Goal: Check status: Check status

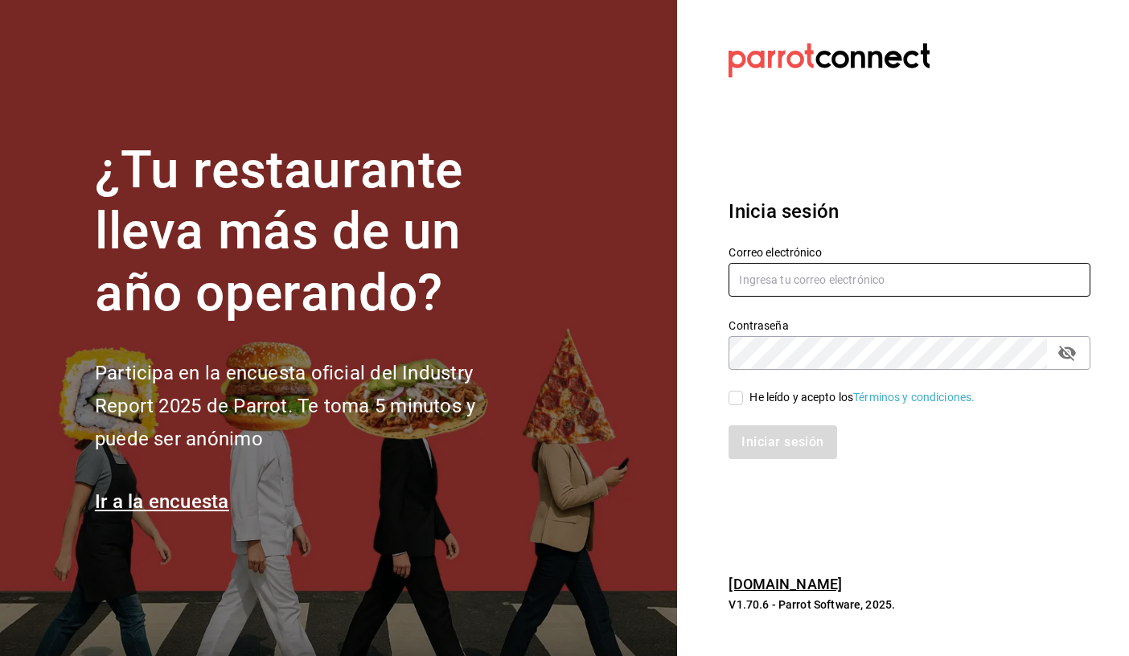
type input "[EMAIL_ADDRESS][DOMAIN_NAME]"
click at [740, 402] on input "He leído y acepto los Términos y condiciones." at bounding box center [736, 398] width 14 height 14
checkbox input "true"
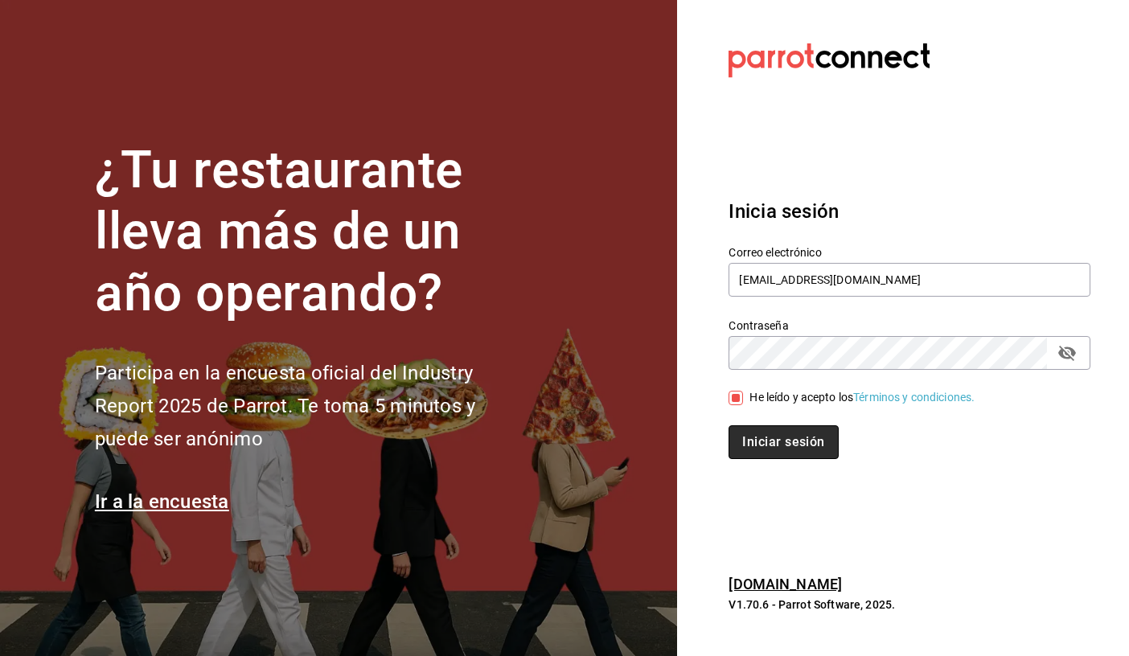
click at [777, 450] on button "Iniciar sesión" at bounding box center [783, 442] width 109 height 34
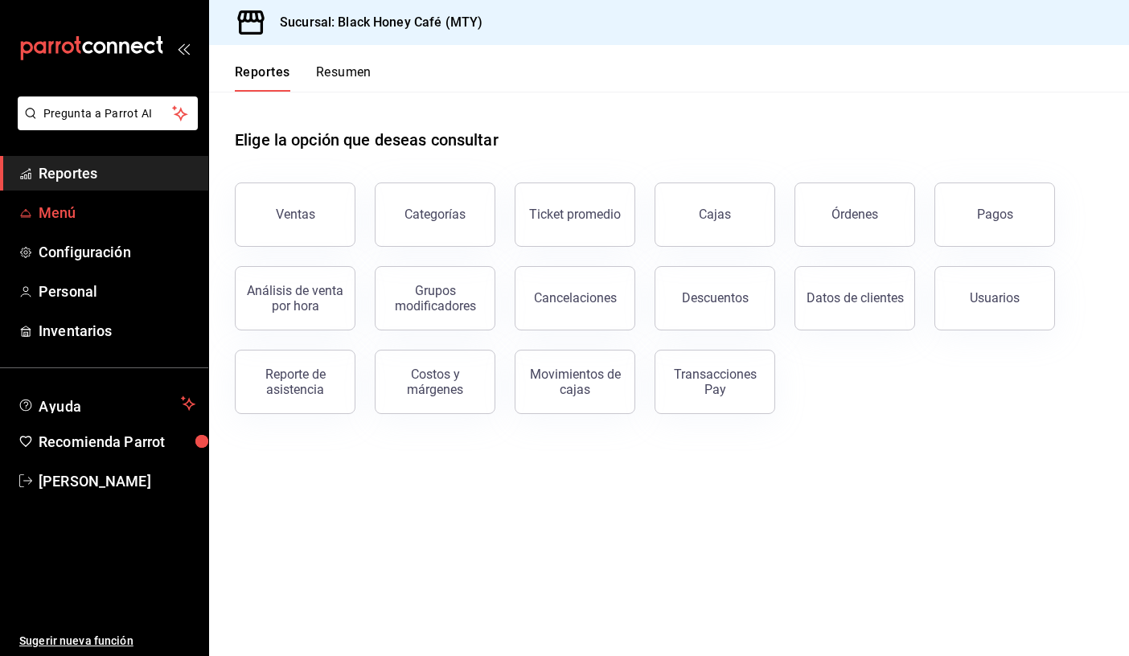
click at [160, 214] on span "Menú" at bounding box center [117, 213] width 157 height 22
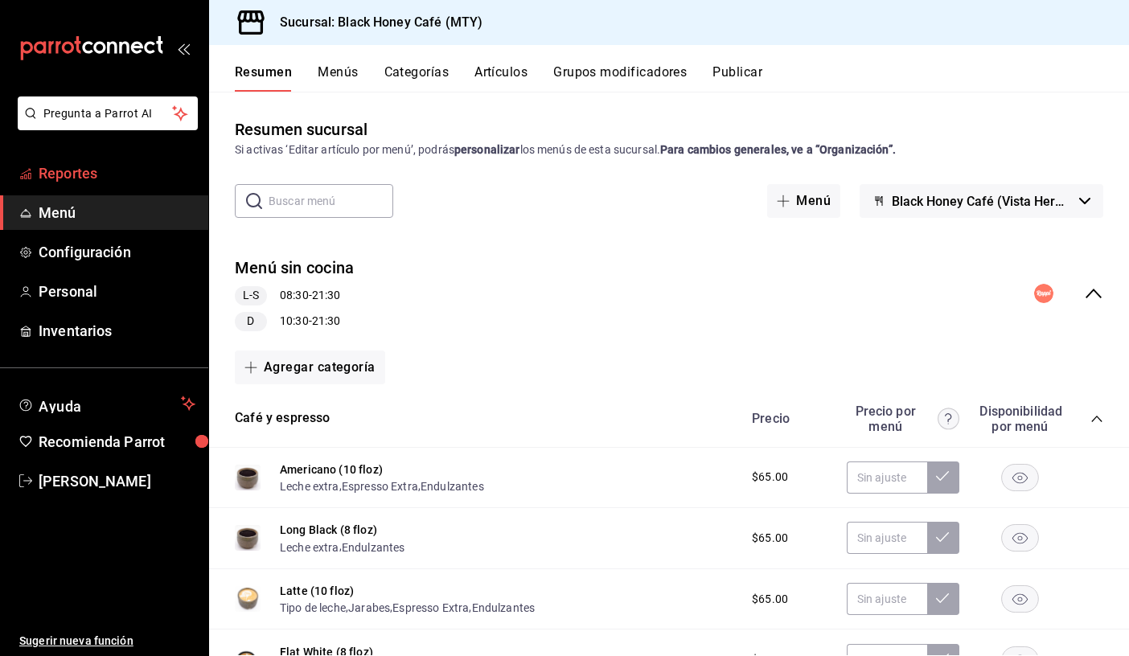
click at [129, 168] on span "Reportes" at bounding box center [117, 173] width 157 height 22
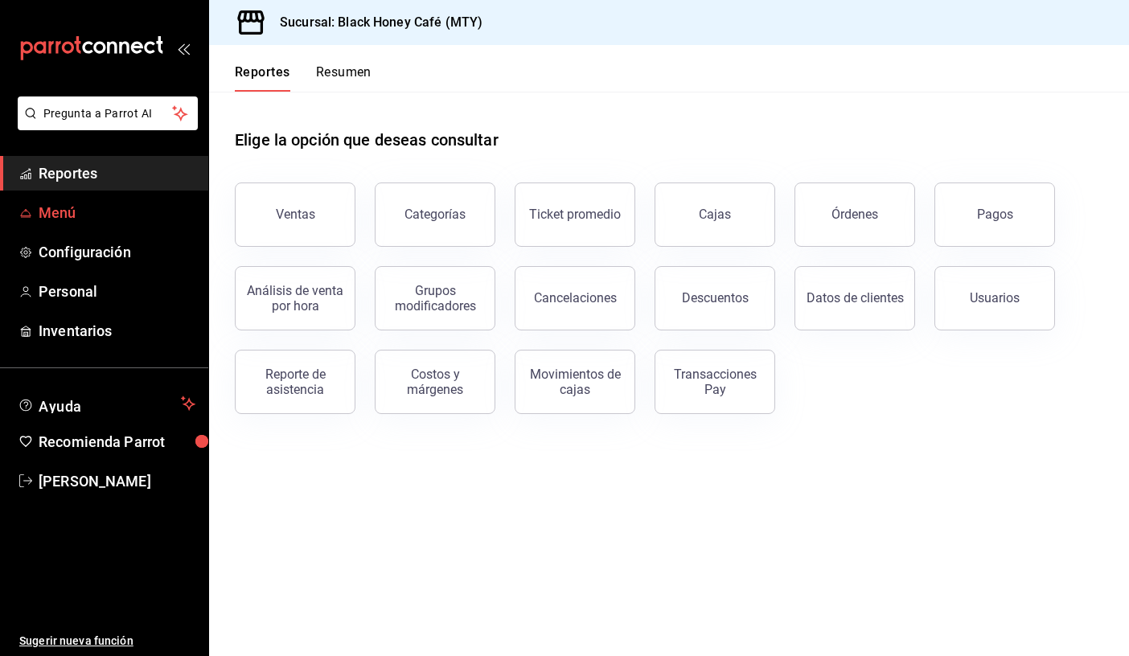
click at [140, 210] on span "Menú" at bounding box center [117, 213] width 157 height 22
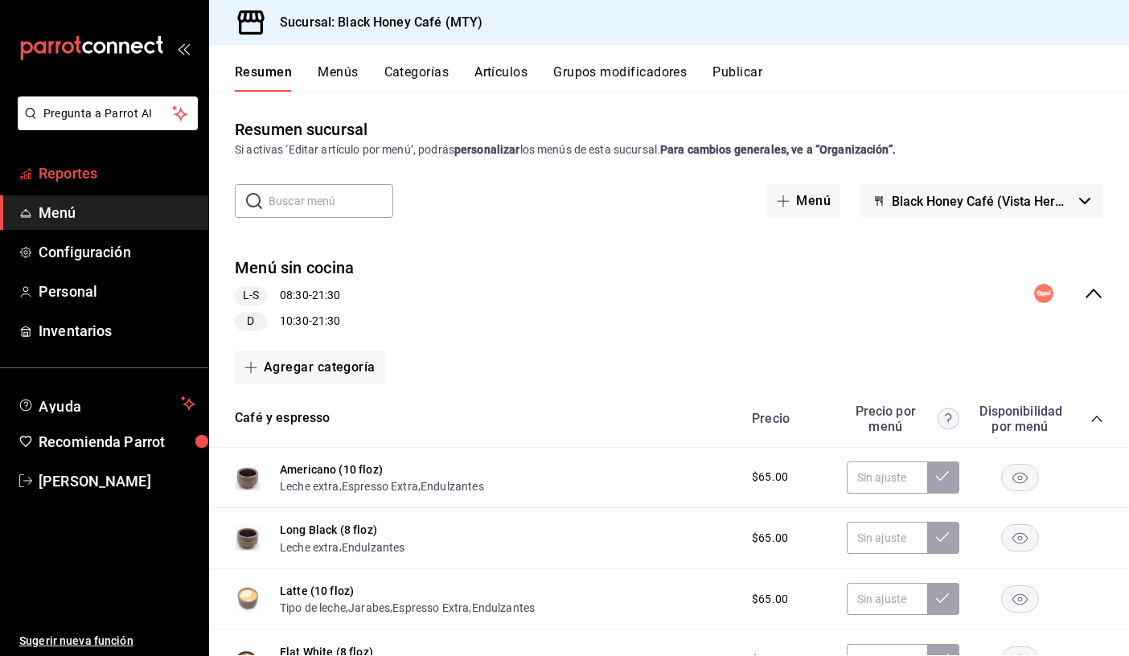
click at [150, 183] on span "Reportes" at bounding box center [117, 173] width 157 height 22
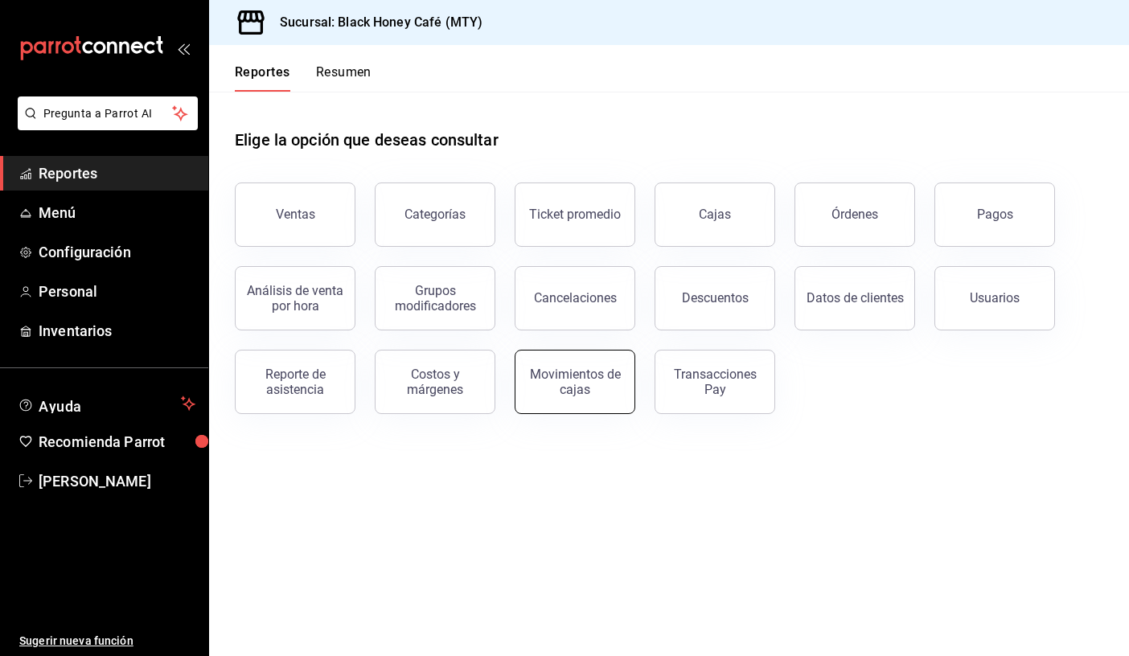
click at [567, 384] on div "Movimientos de cajas" at bounding box center [575, 382] width 100 height 31
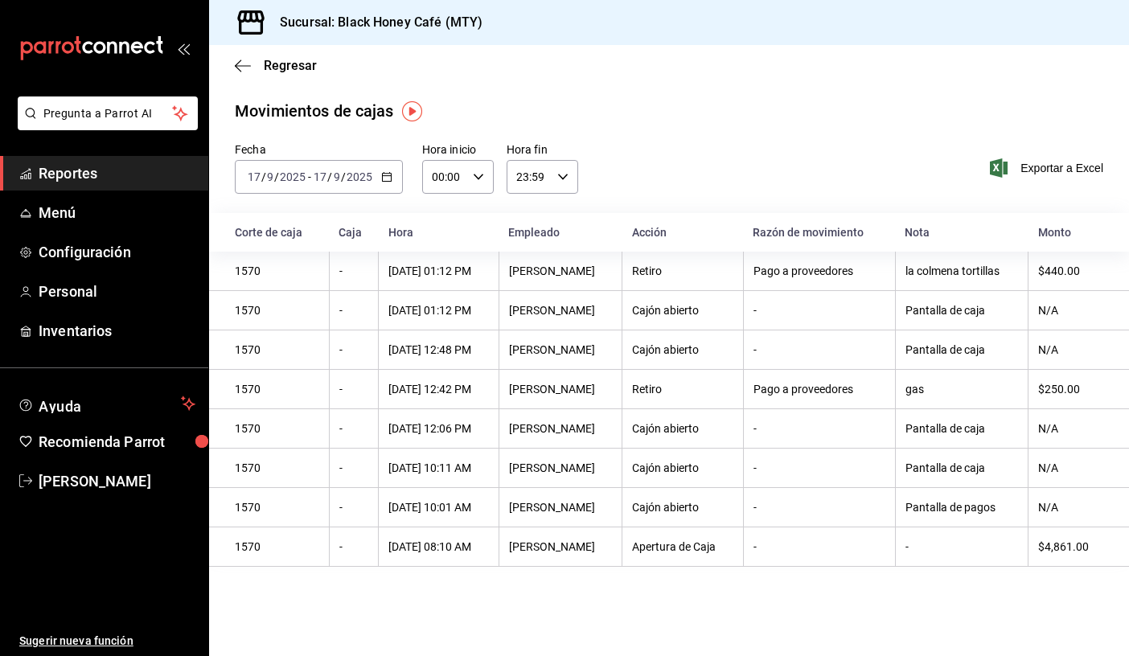
click at [388, 176] on \(Stroke\) "button" at bounding box center [386, 175] width 9 height 1
click at [338, 408] on span "Rango de fechas" at bounding box center [310, 406] width 125 height 17
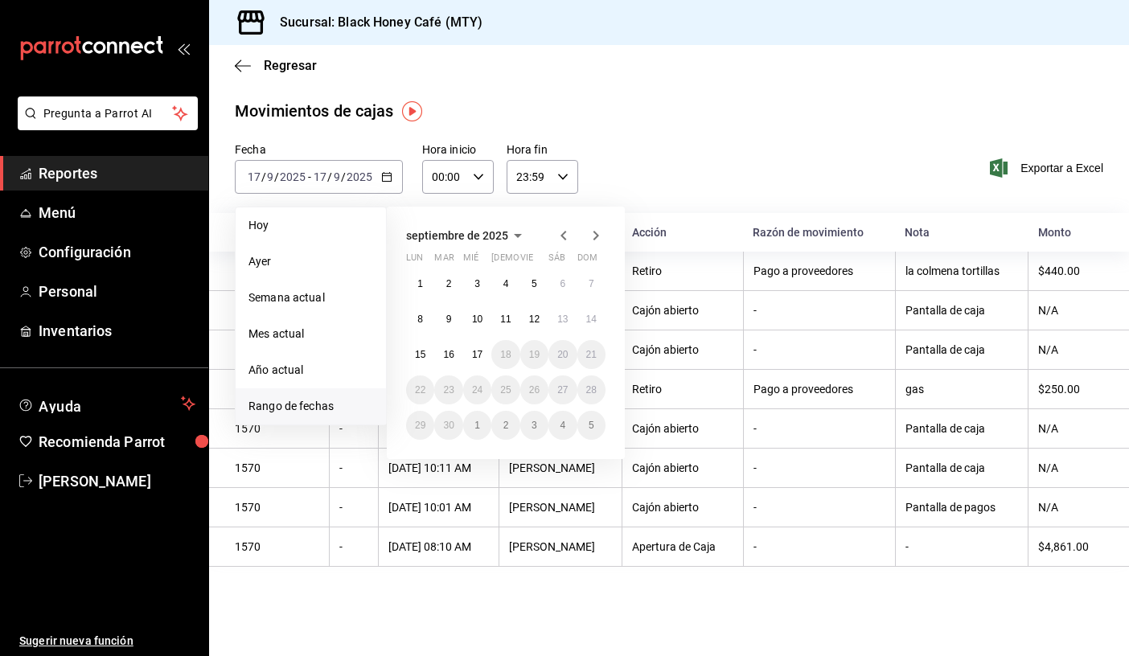
click at [561, 237] on icon "button" at bounding box center [563, 235] width 19 height 19
click at [423, 363] on button "11" at bounding box center [420, 354] width 28 height 29
click at [429, 355] on button "11" at bounding box center [420, 354] width 28 height 29
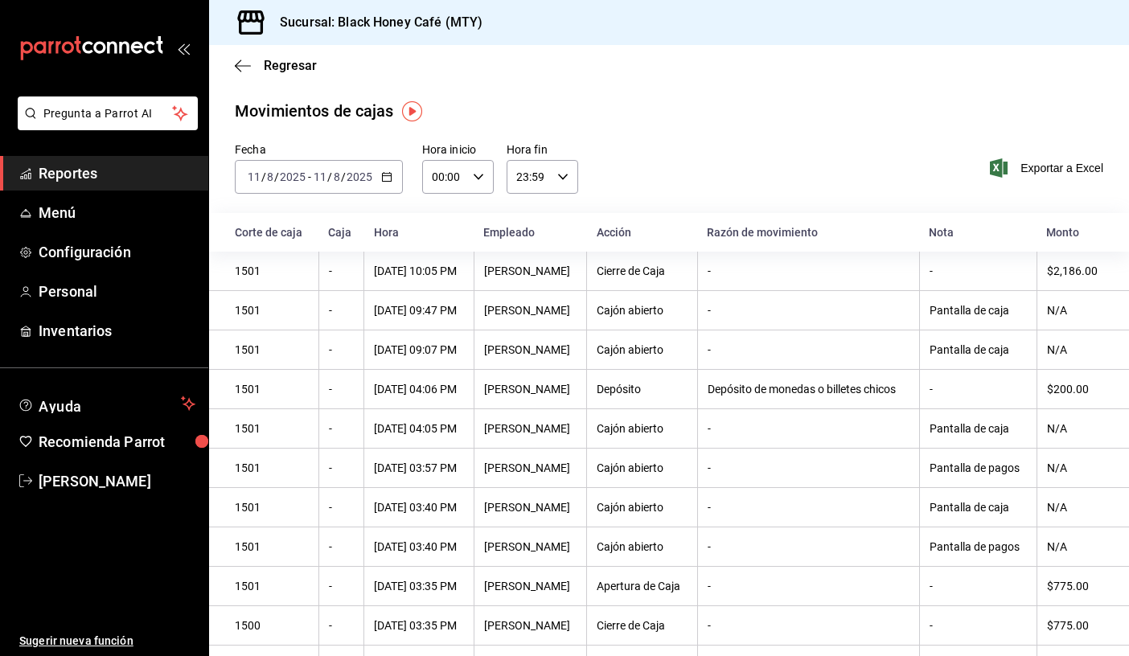
click at [388, 176] on icon "button" at bounding box center [386, 176] width 11 height 11
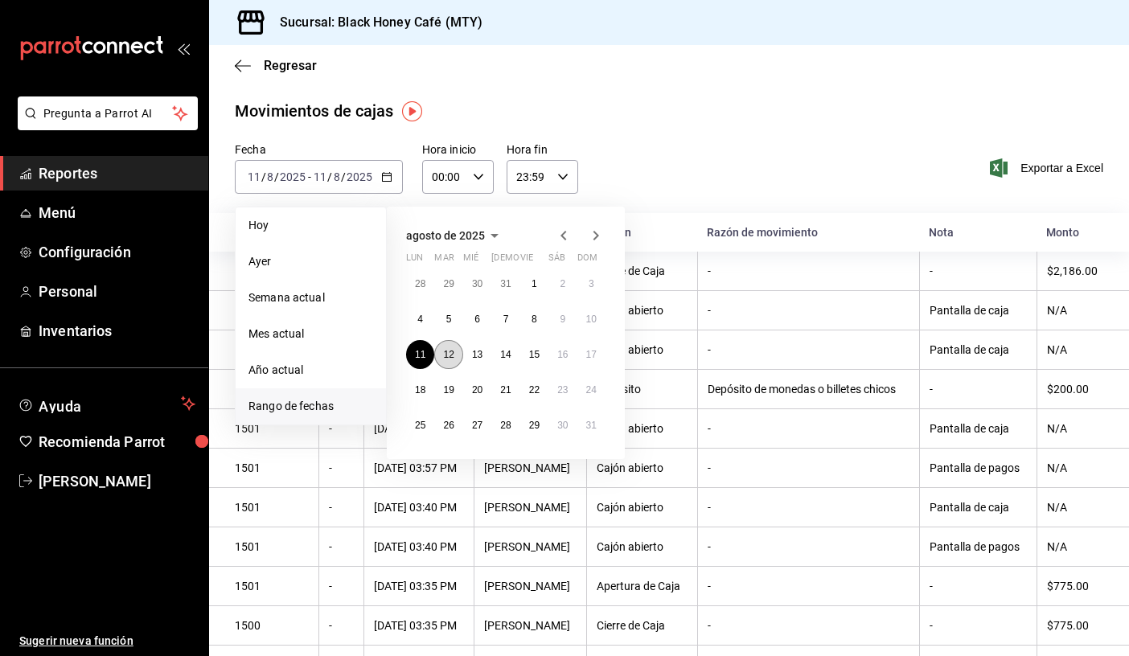
click at [454, 359] on button "12" at bounding box center [448, 354] width 28 height 29
click at [455, 362] on button "12" at bounding box center [448, 354] width 28 height 29
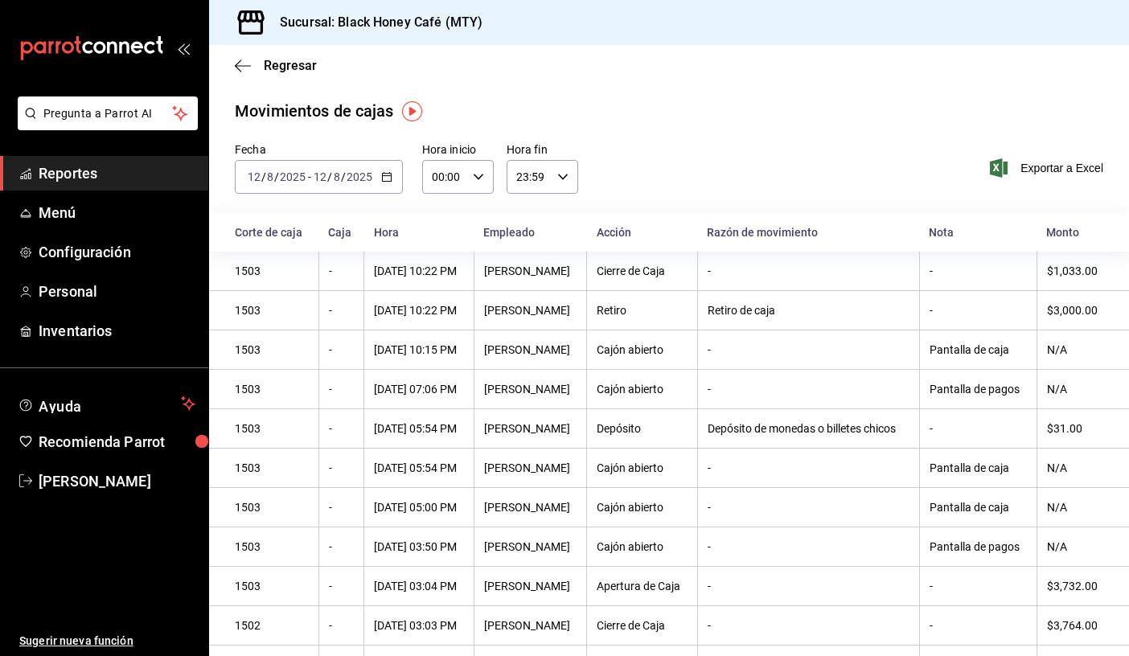
click at [391, 177] on icon "button" at bounding box center [386, 176] width 11 height 11
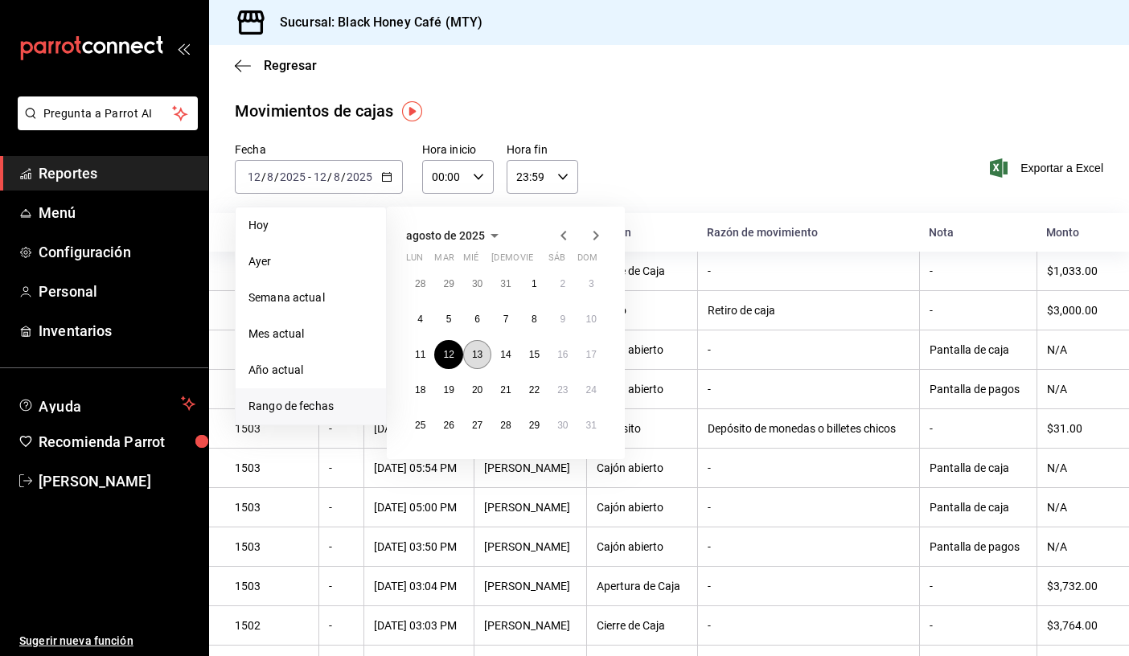
click at [481, 352] on abbr "13" at bounding box center [477, 354] width 10 height 11
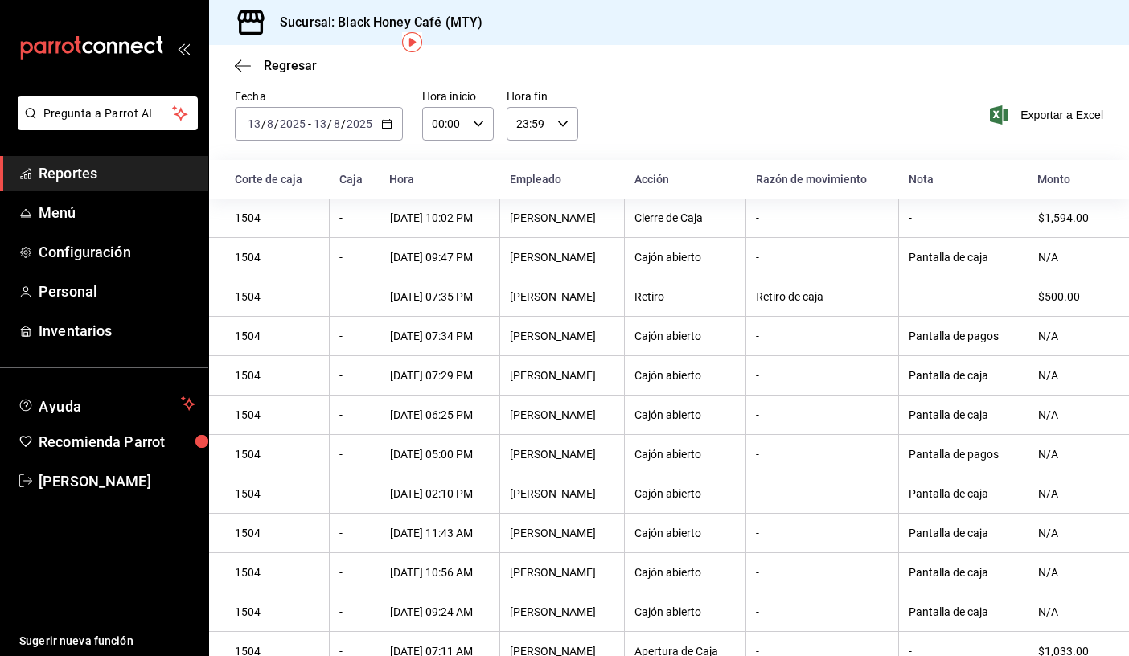
scroll to position [73, 0]
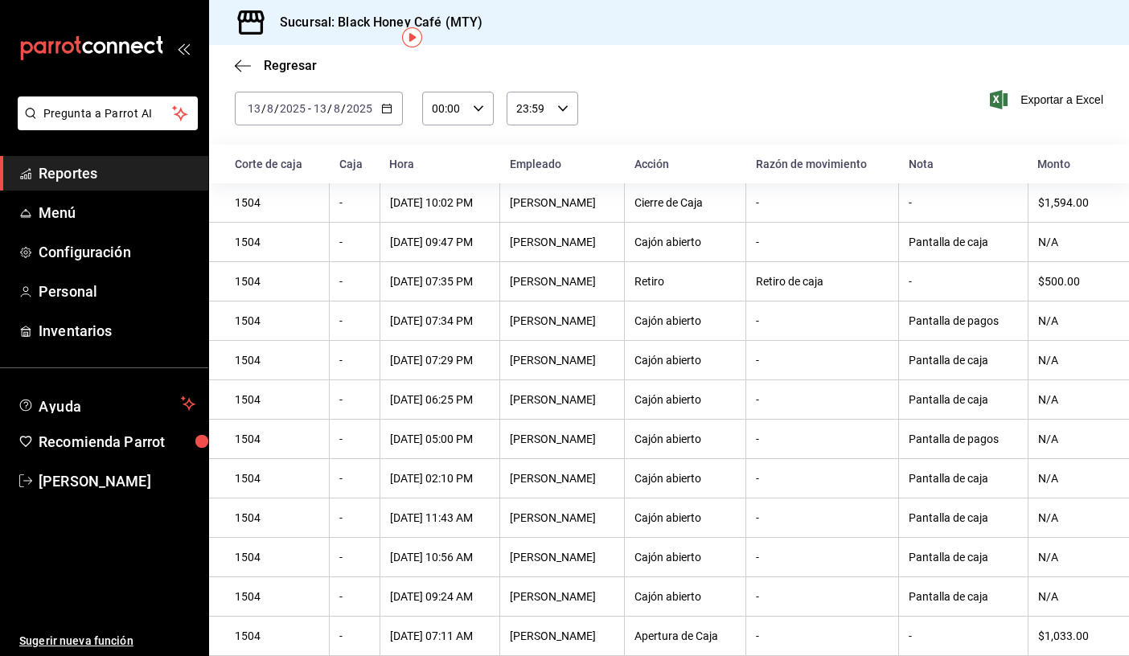
click at [388, 105] on icon "button" at bounding box center [386, 108] width 11 height 11
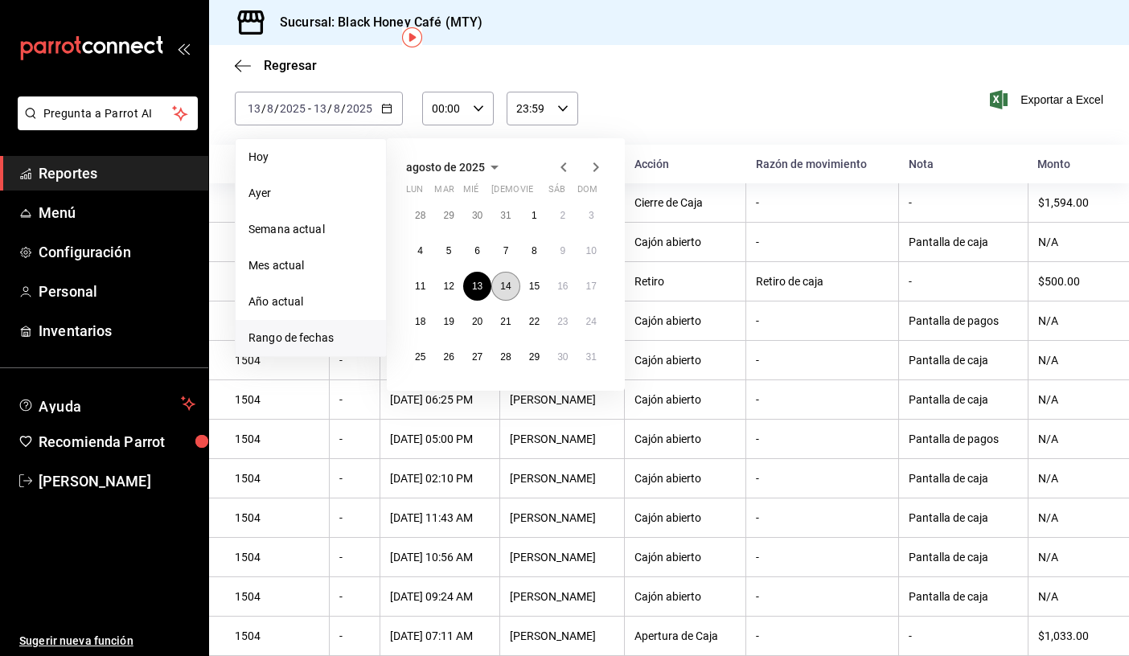
click at [502, 281] on abbr "14" at bounding box center [505, 286] width 10 height 11
click at [507, 281] on abbr "14" at bounding box center [505, 286] width 10 height 11
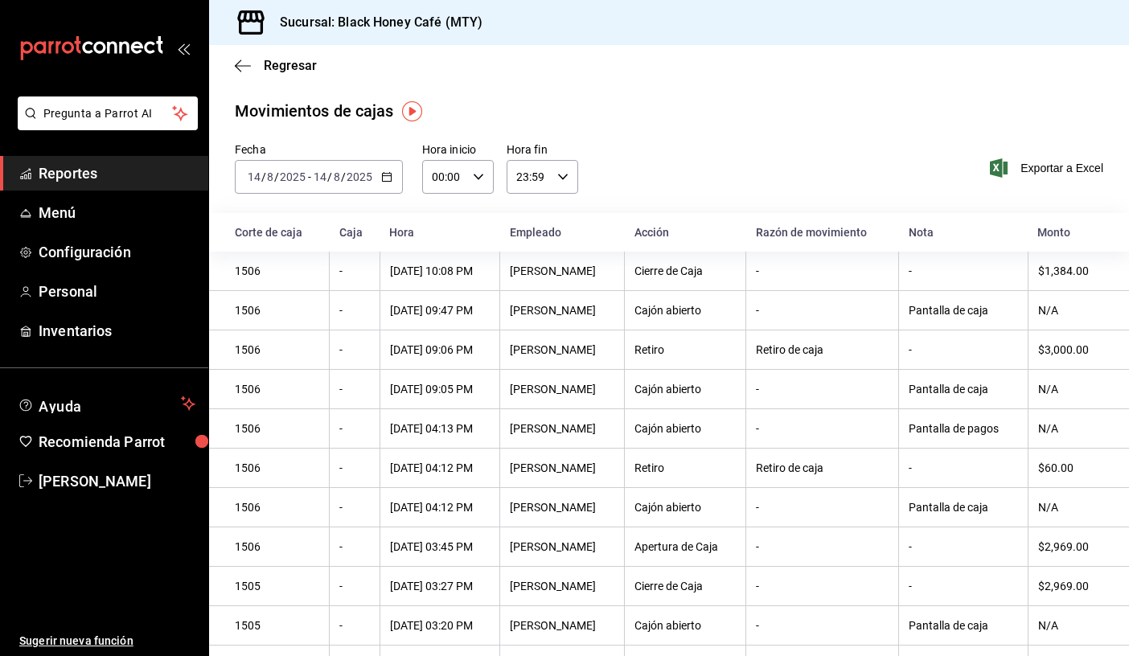
click at [390, 177] on \(Stroke\) "button" at bounding box center [387, 177] width 10 height 9
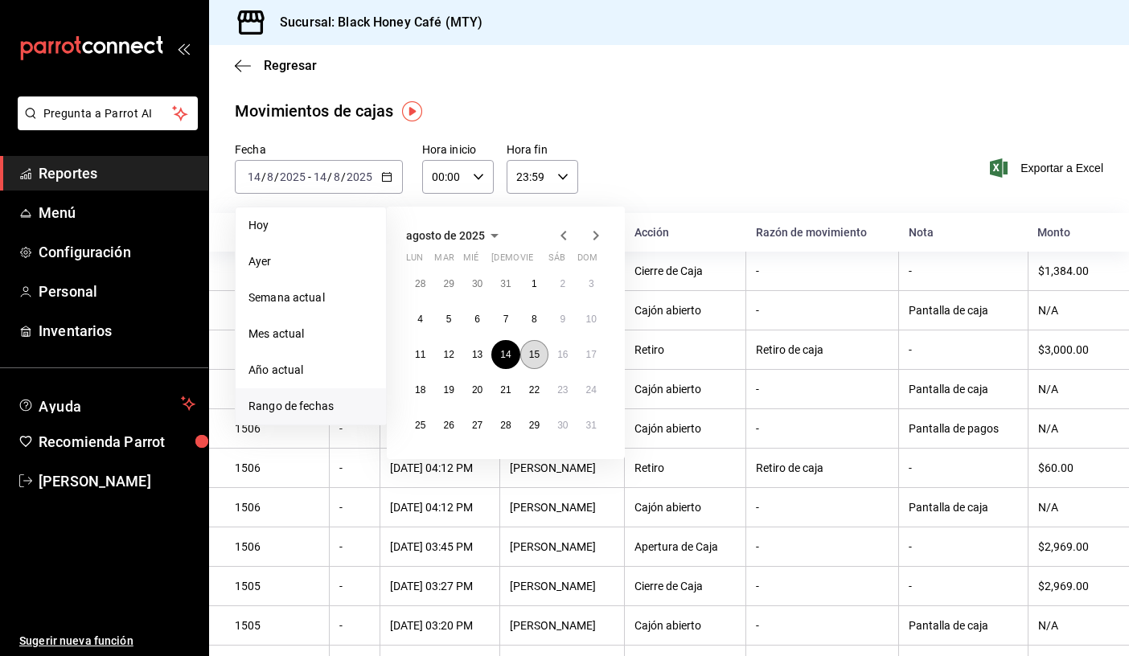
click at [533, 356] on abbr "15" at bounding box center [534, 354] width 10 height 11
click at [534, 355] on abbr "15" at bounding box center [534, 354] width 10 height 11
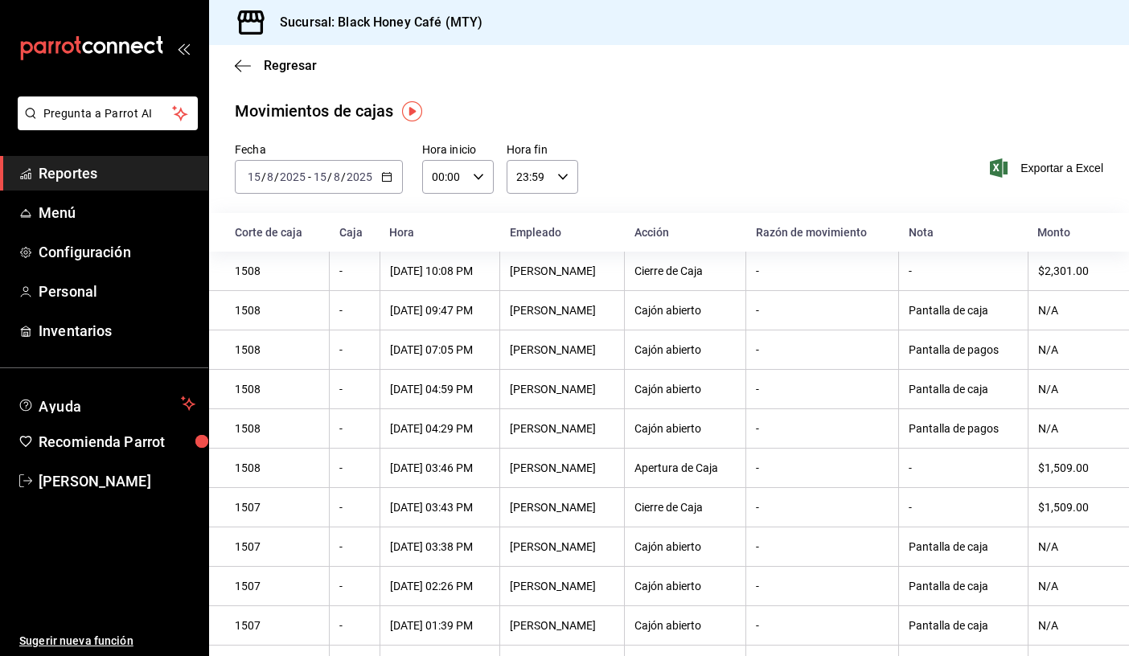
click at [385, 174] on icon "button" at bounding box center [386, 176] width 11 height 11
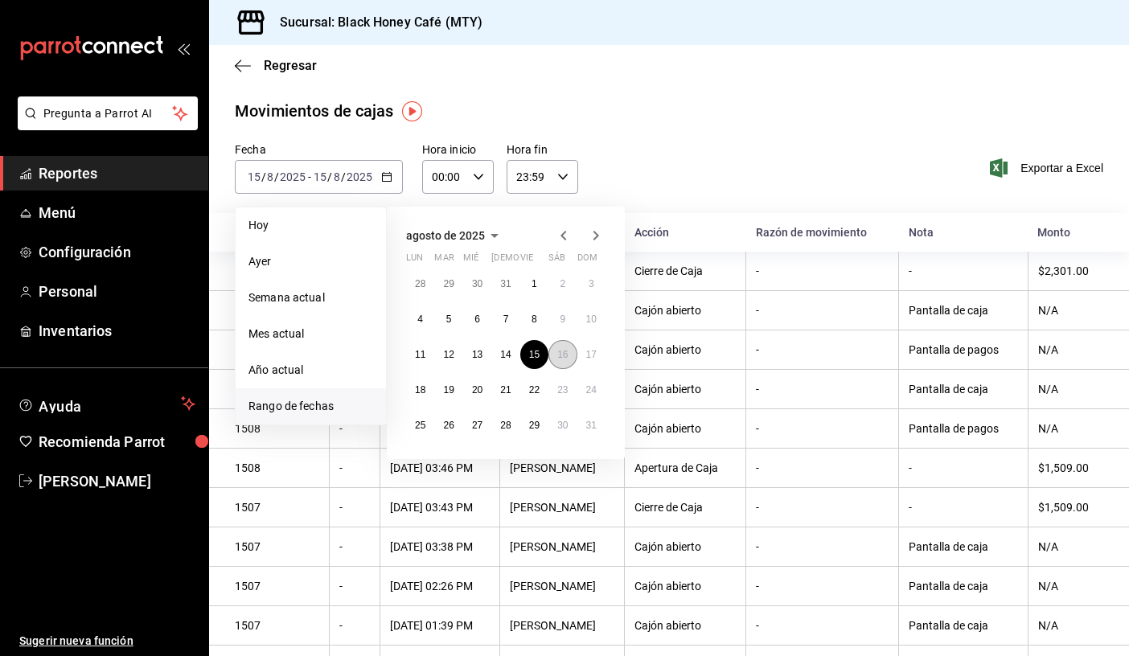
click at [564, 358] on abbr "16" at bounding box center [562, 354] width 10 height 11
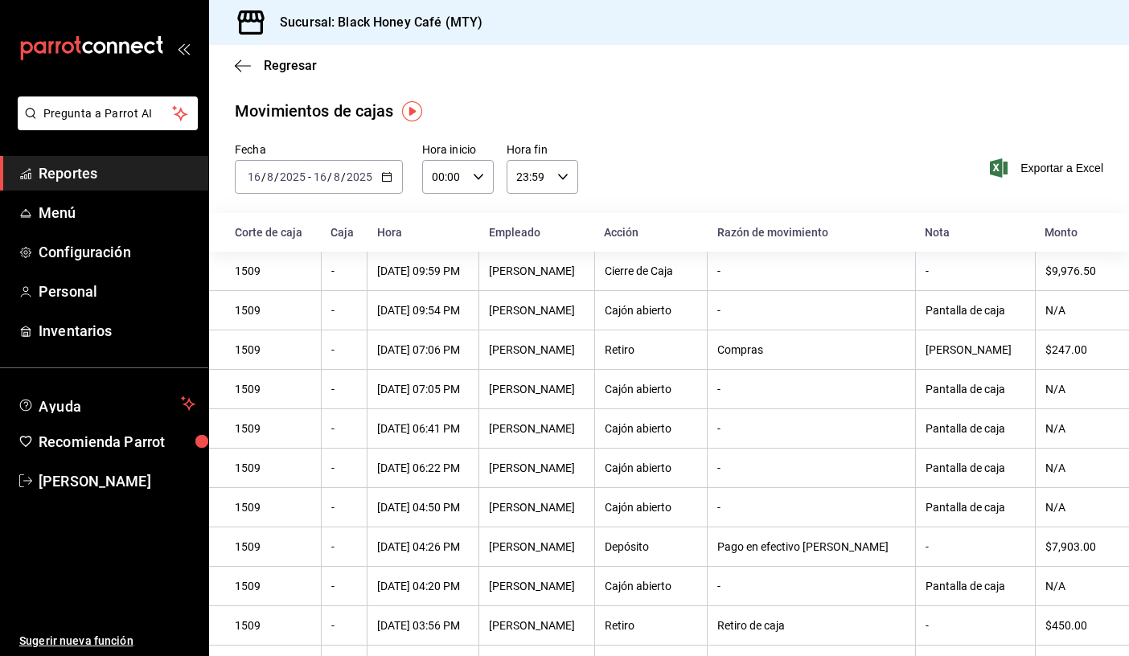
click at [394, 181] on div "2025-08-16 16 / 8 / 2025 - 2025-08-16 16 / 8 / 2025" at bounding box center [319, 177] width 168 height 34
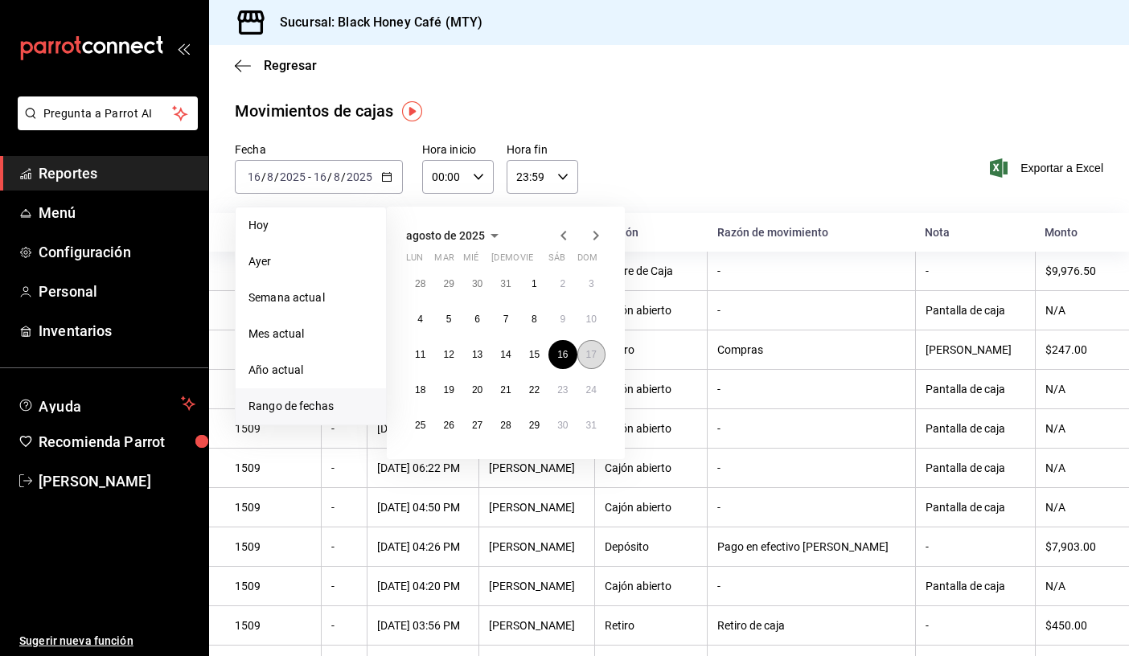
click at [594, 356] on abbr "17" at bounding box center [591, 354] width 10 height 11
